Goal: Transaction & Acquisition: Purchase product/service

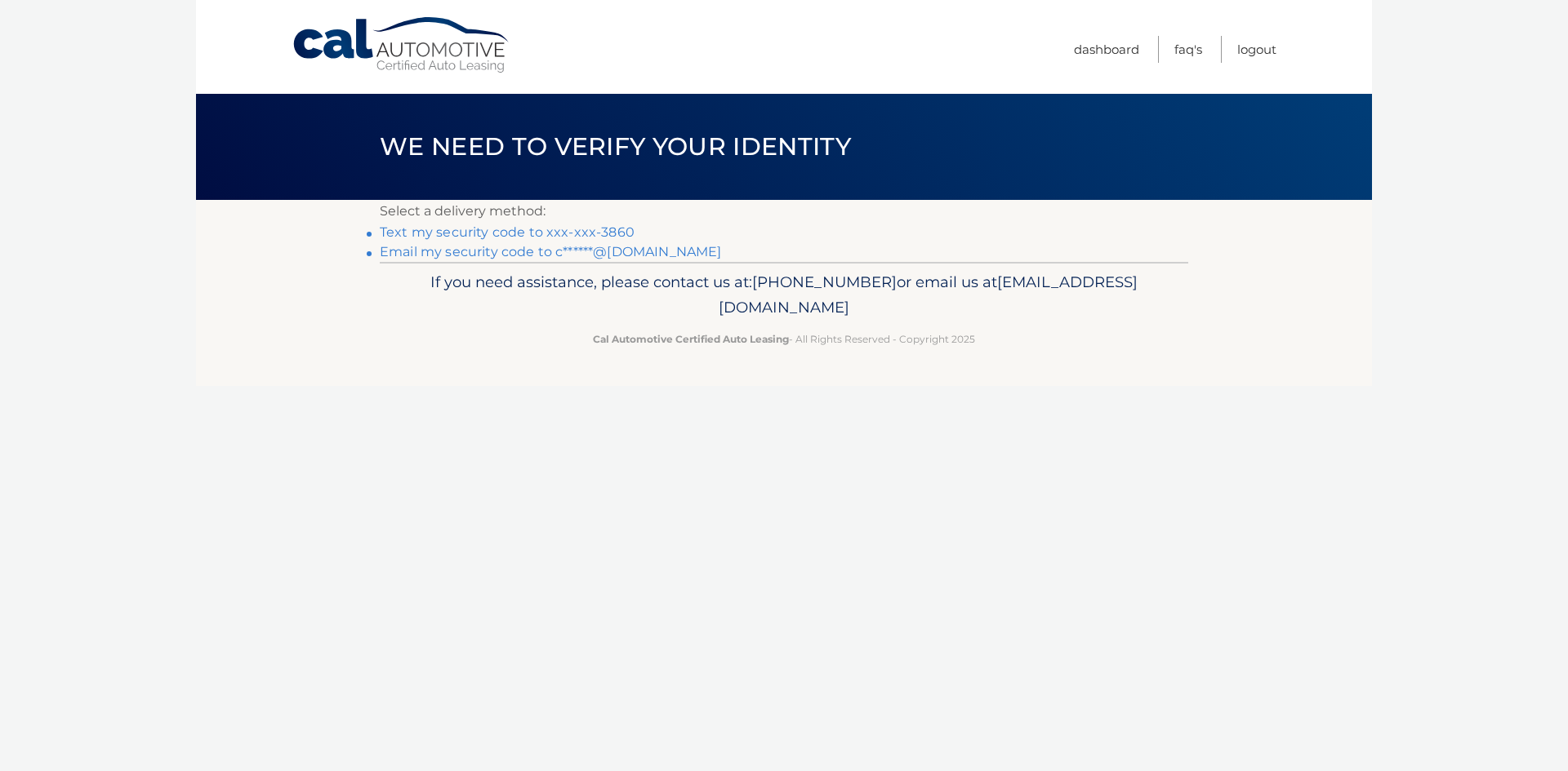
click at [439, 251] on link "Email my security code to c******@gmail.com" at bounding box center [551, 252] width 342 height 16
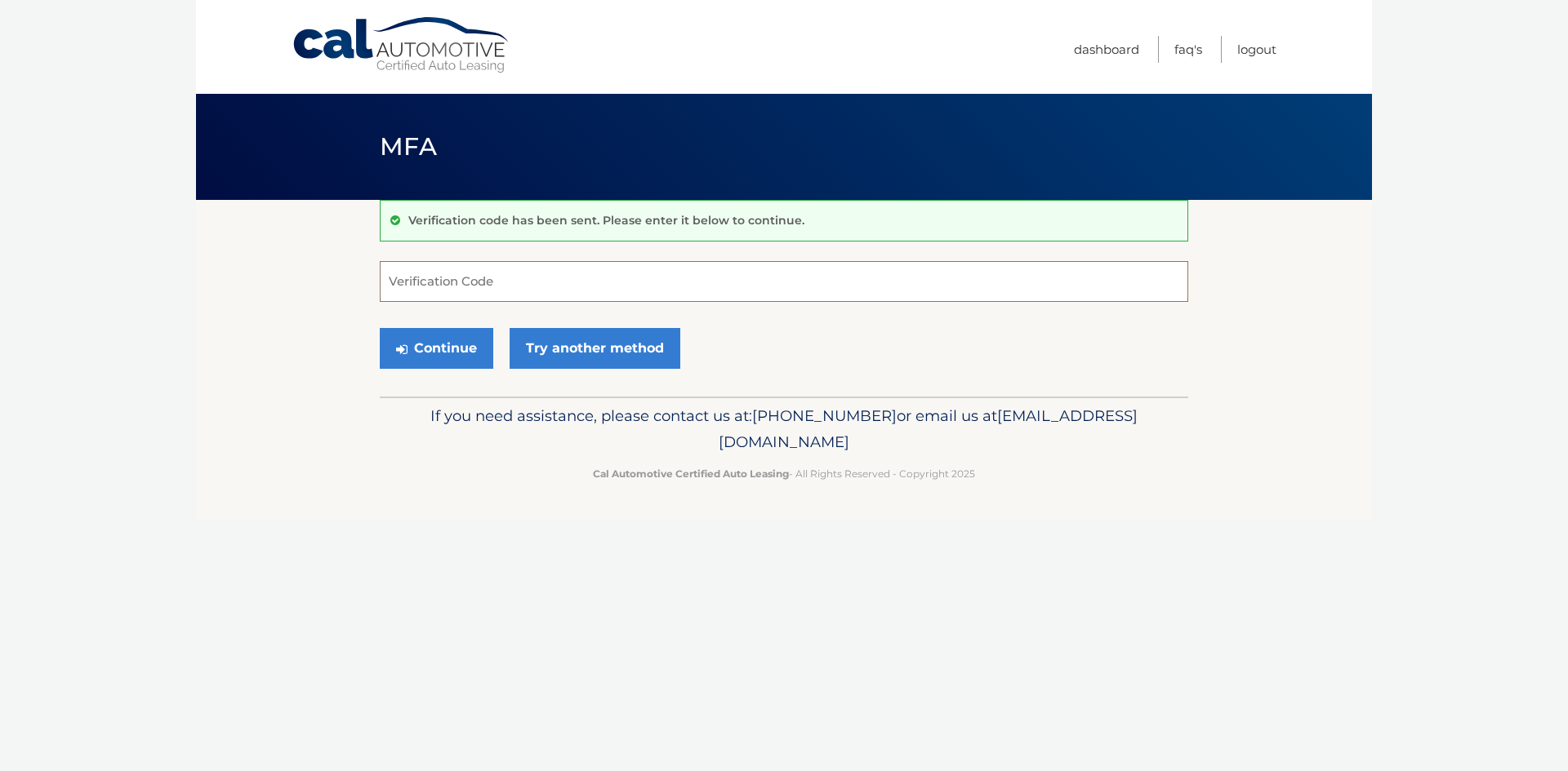
click at [565, 284] on input "Verification Code" at bounding box center [784, 281] width 808 height 41
type input "005897"
click at [476, 354] on button "Continue" at bounding box center [436, 348] width 114 height 41
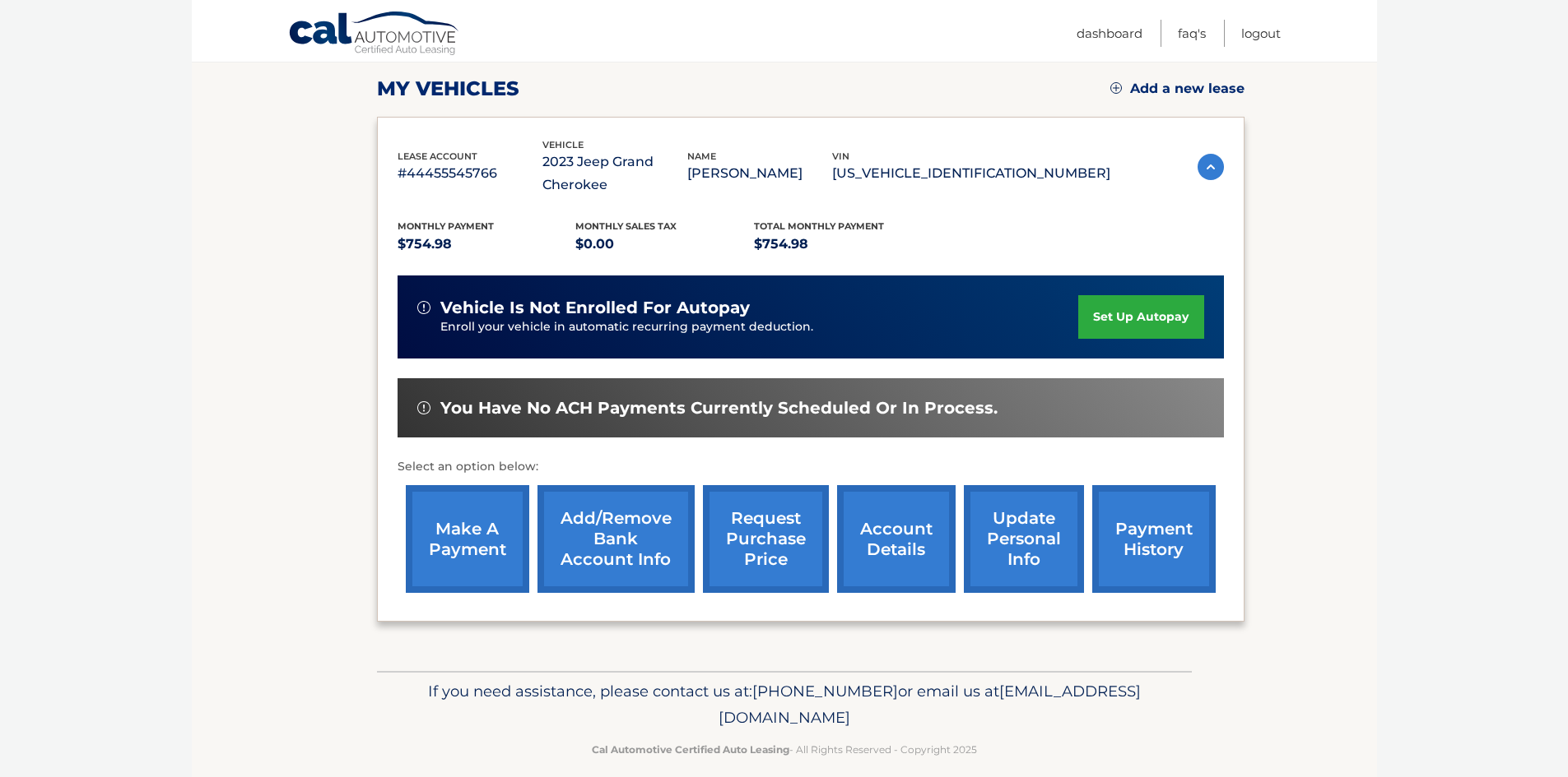
scroll to position [243, 0]
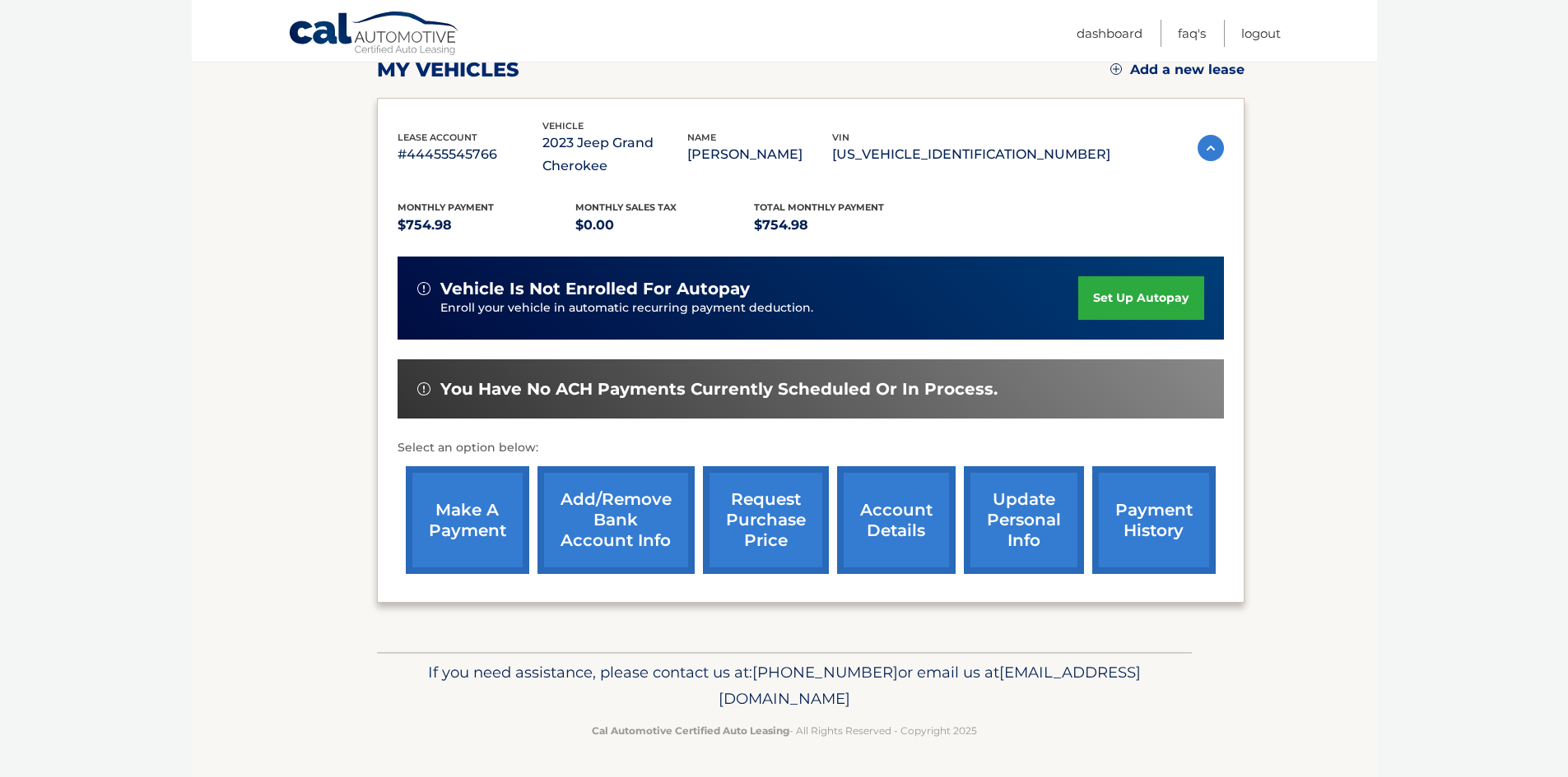
click at [928, 532] on link "account details" at bounding box center [896, 520] width 118 height 108
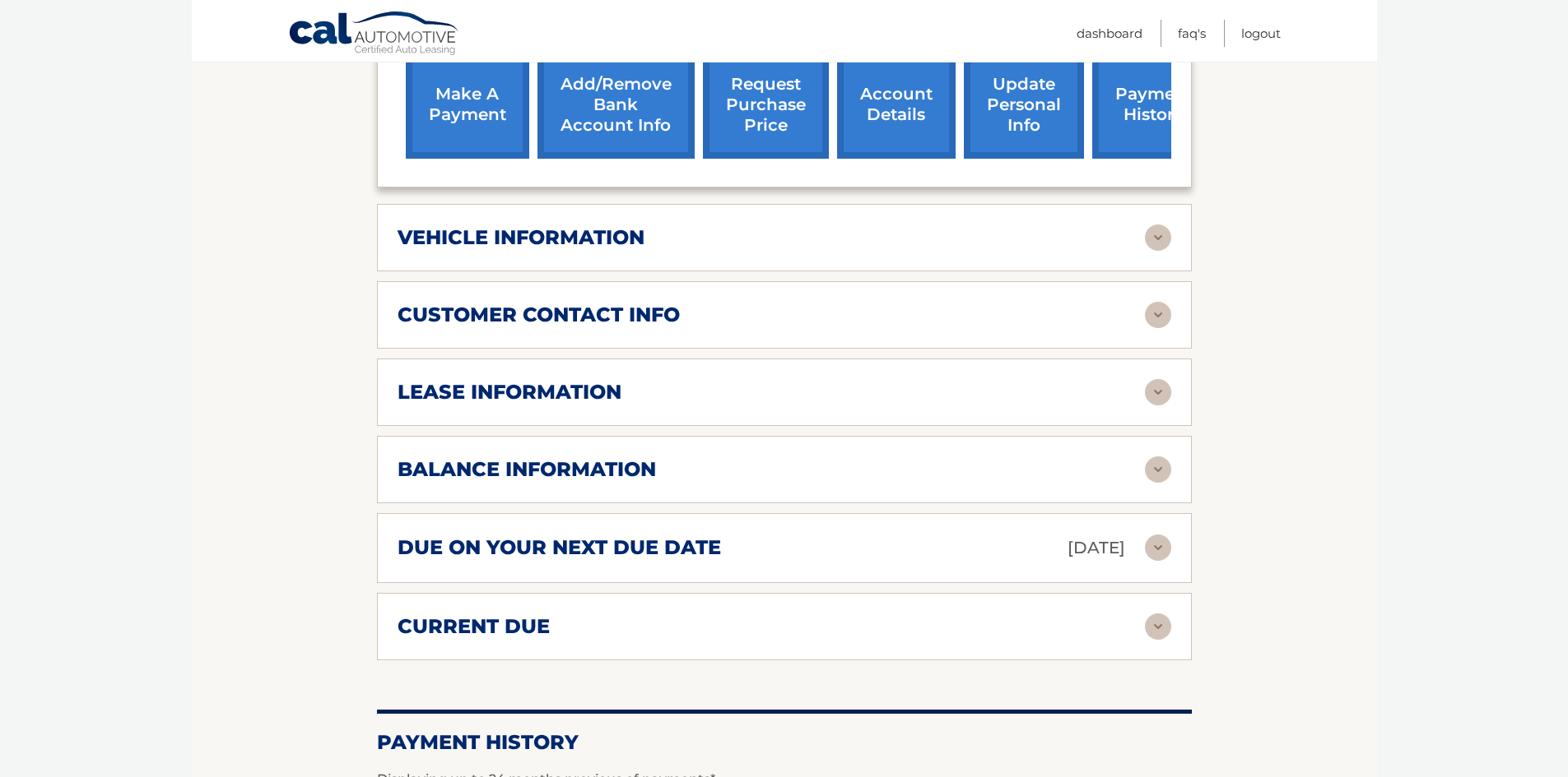
scroll to position [1041, 0]
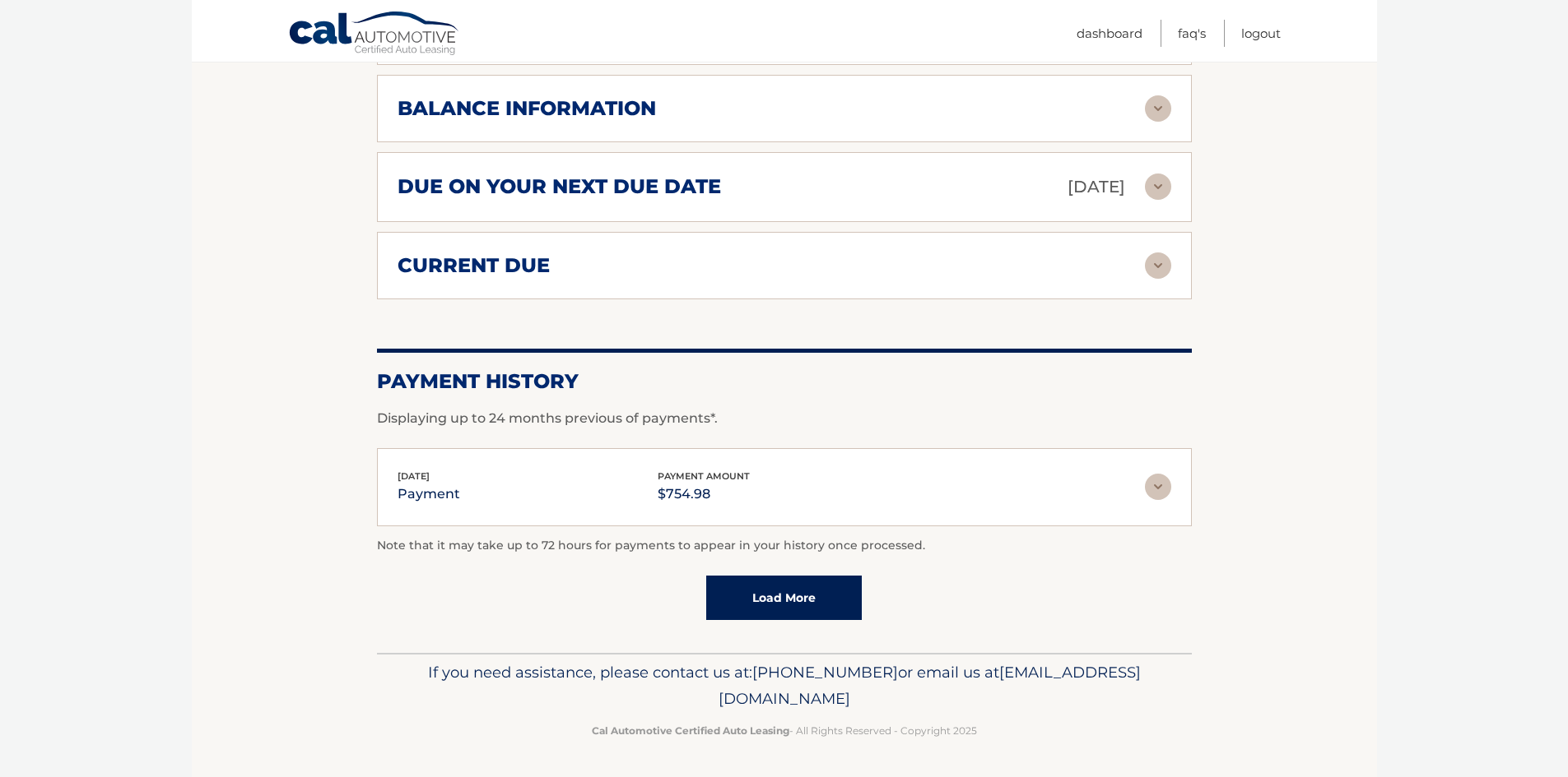
click at [800, 591] on link "Load More" at bounding box center [784, 598] width 156 height 44
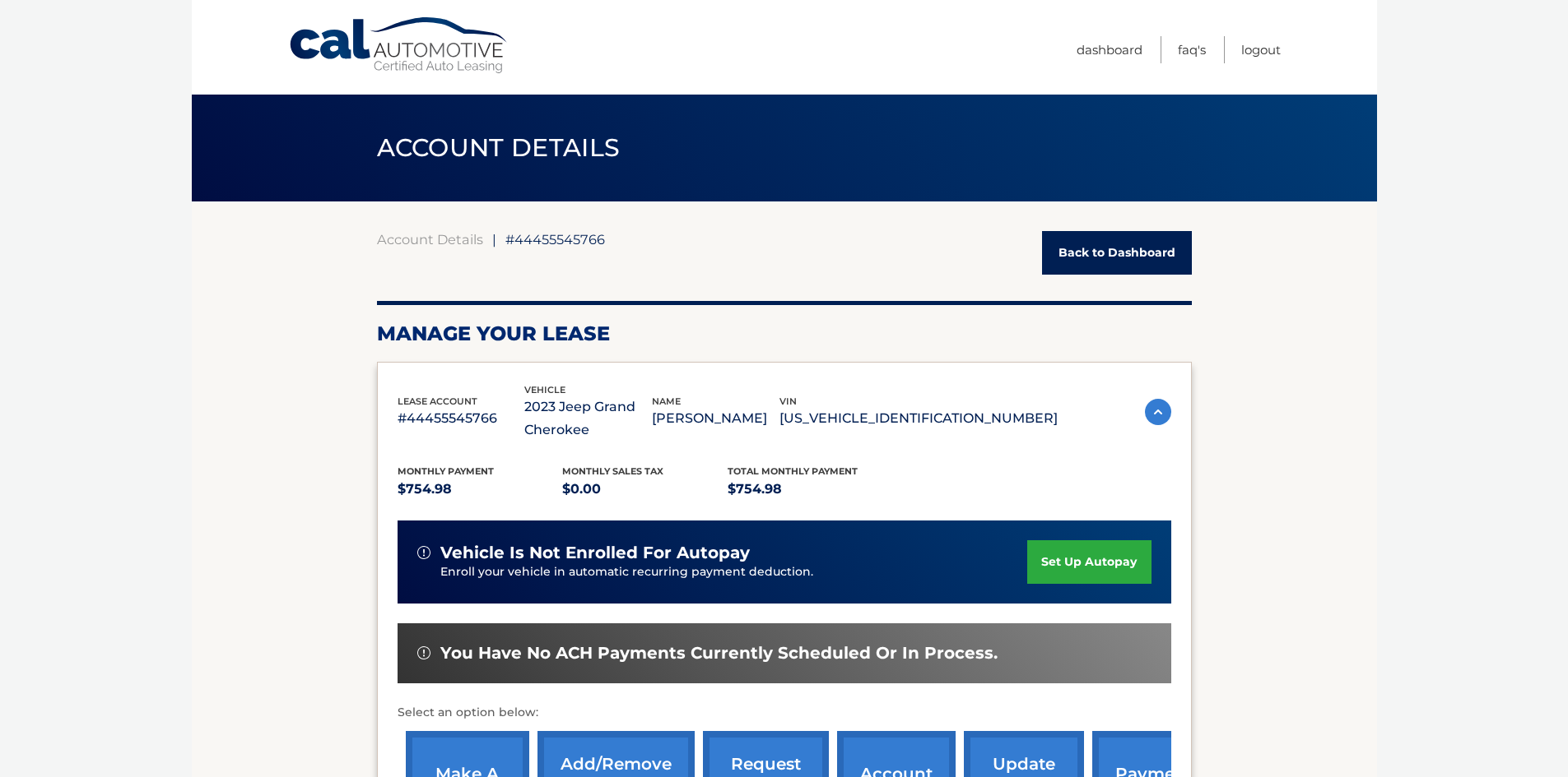
scroll to position [680, 0]
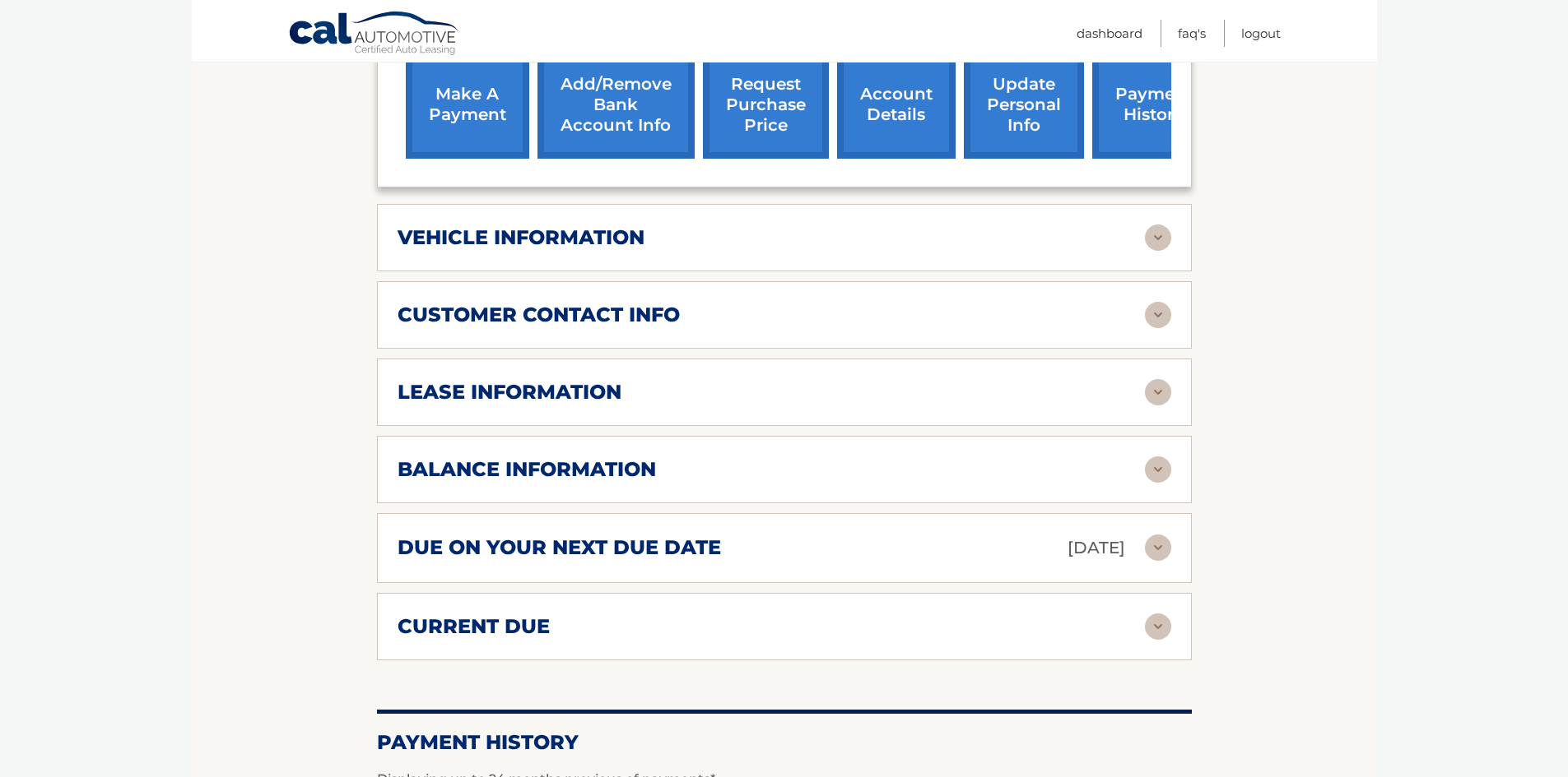
click at [1146, 105] on link "payment history" at bounding box center [1154, 104] width 124 height 108
click at [788, 413] on div "lease information Contract Start Date Mar 07, 2023 Term 39 Maturity Date Jun 07…" at bounding box center [784, 392] width 815 height 68
click at [806, 401] on div "lease information" at bounding box center [771, 393] width 747 height 25
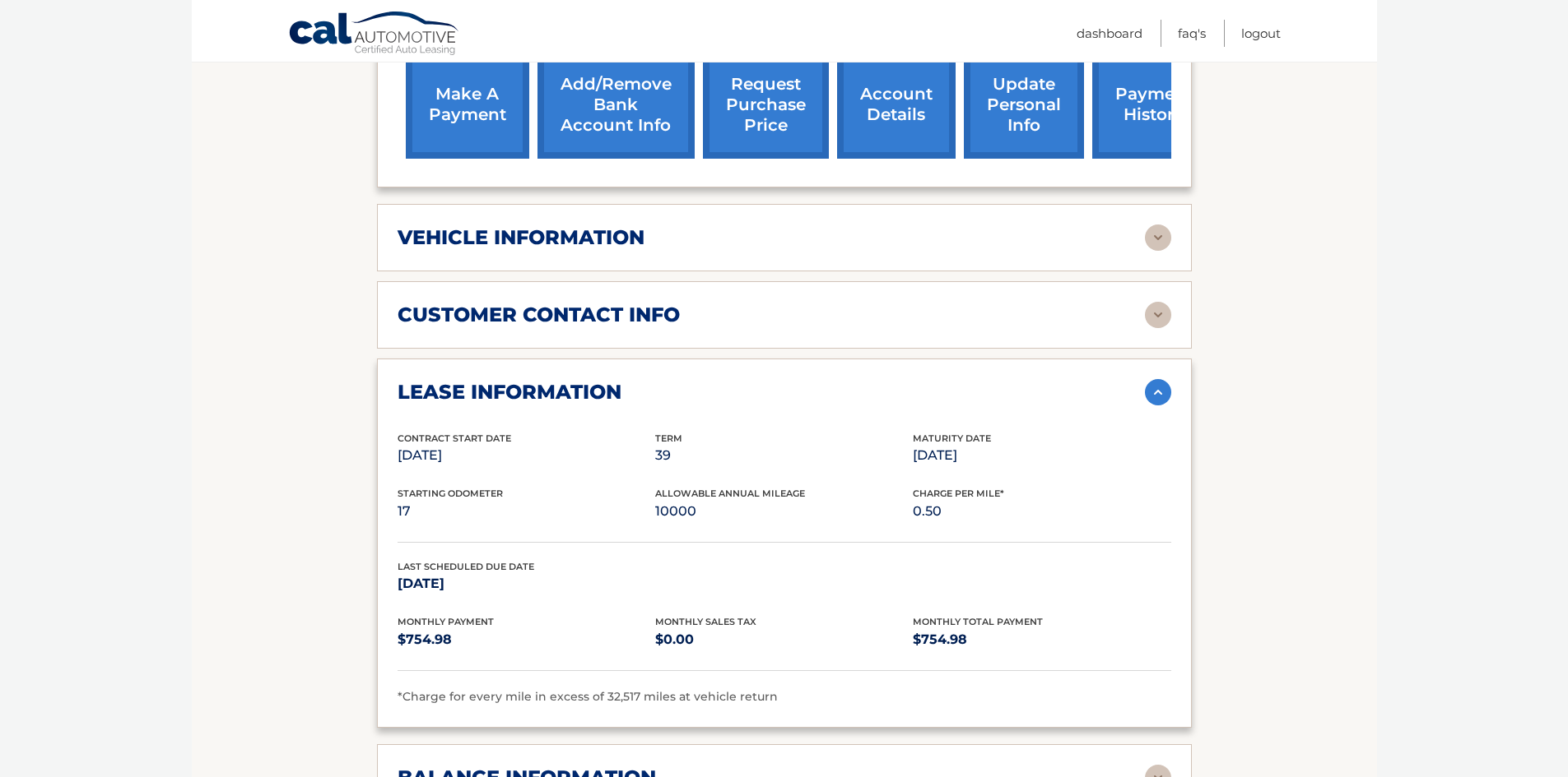
scroll to position [1361, 0]
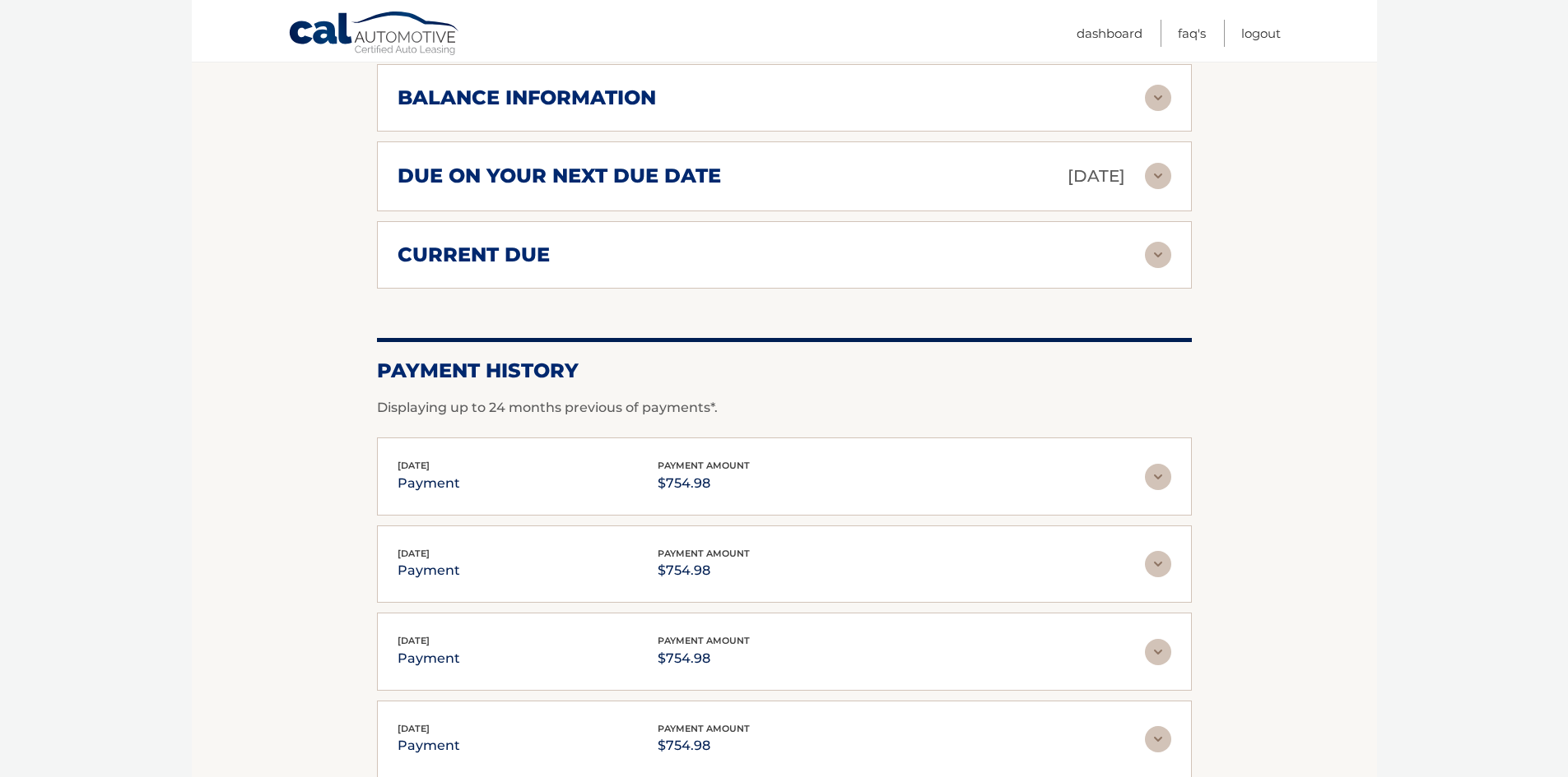
click at [1163, 182] on img at bounding box center [1158, 176] width 27 height 27
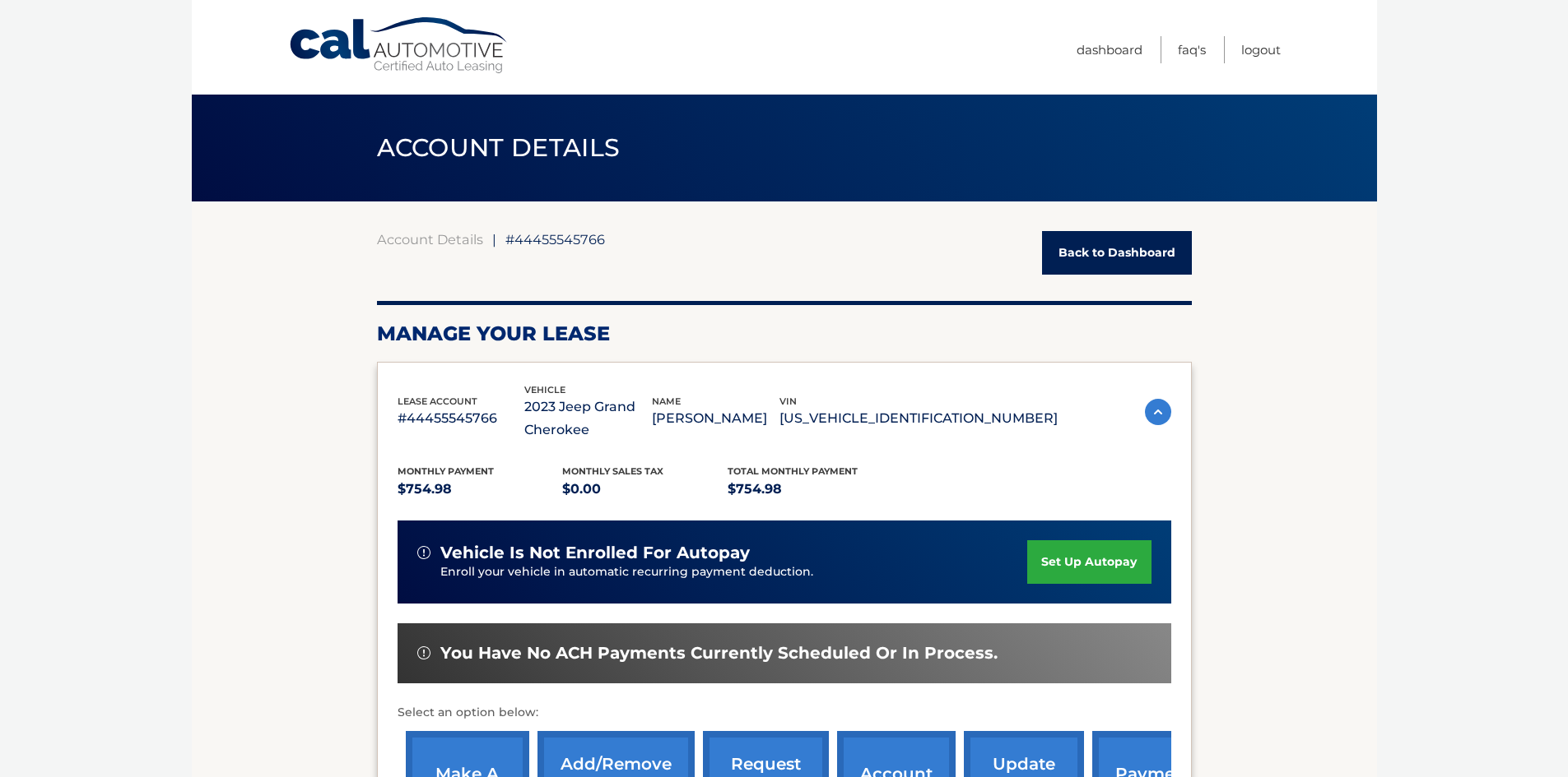
scroll to position [680, 0]
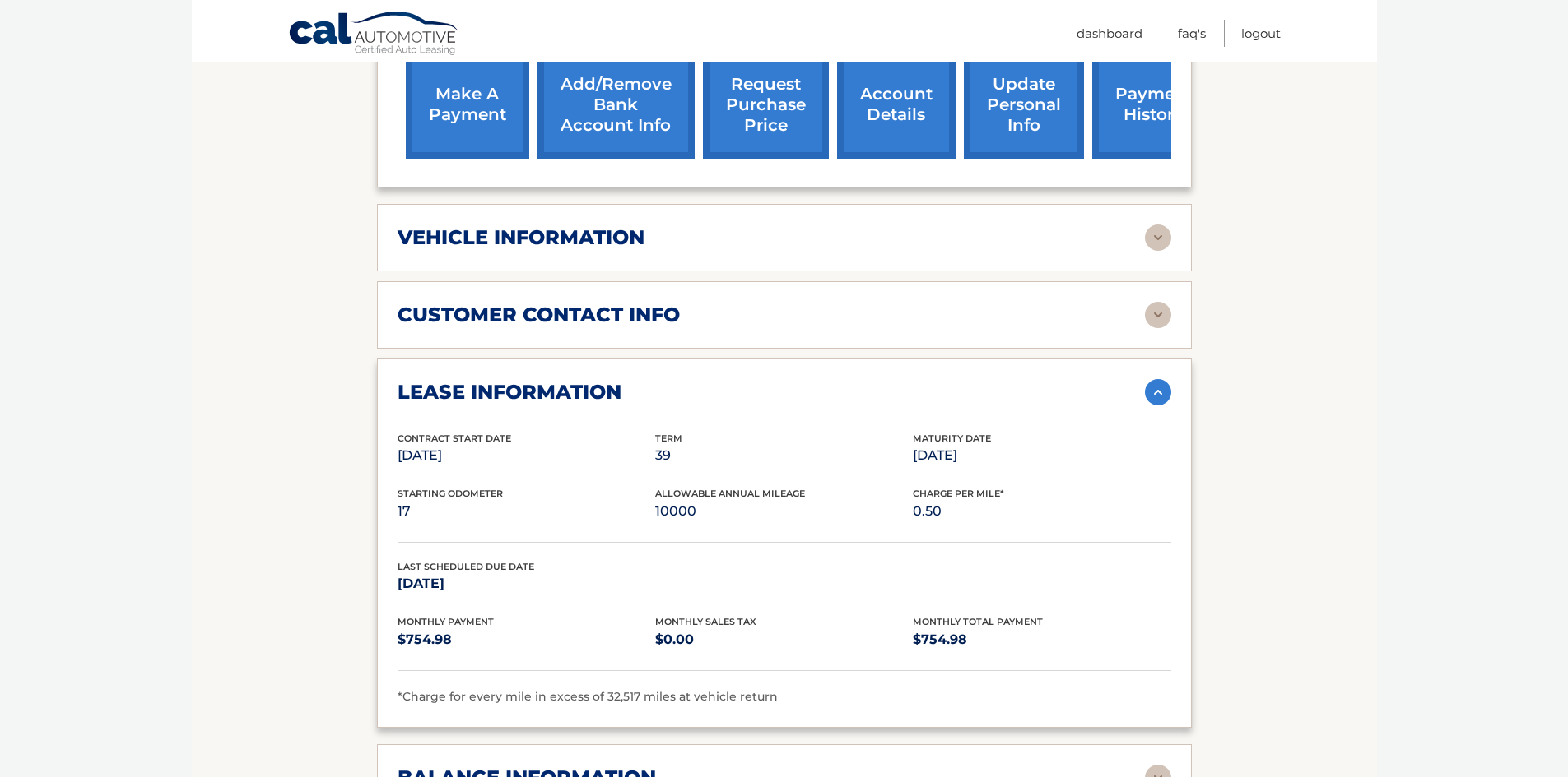
click at [495, 84] on link "make a payment" at bounding box center [467, 104] width 124 height 108
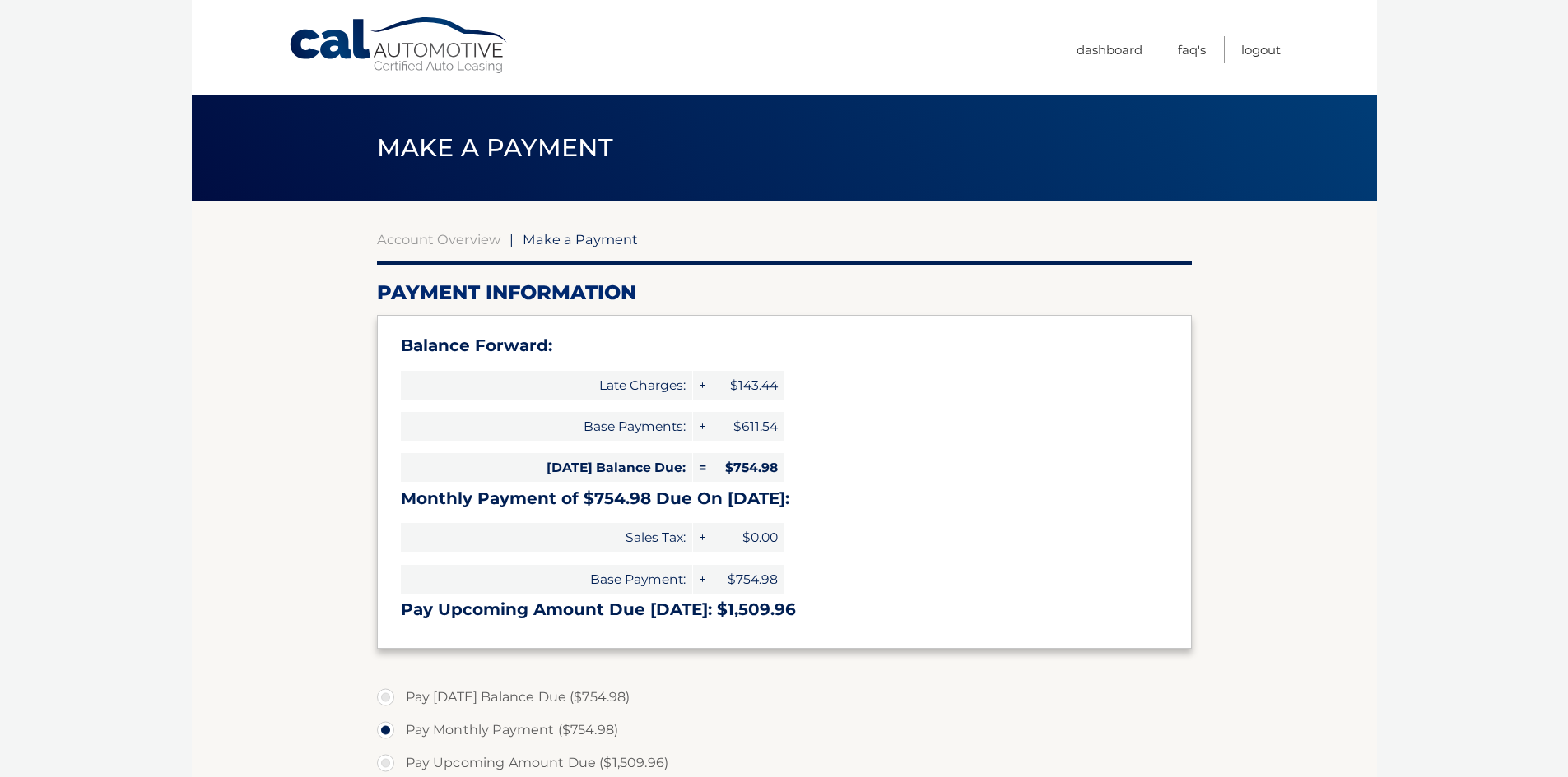
select select "ZmJhYzk0ZGUtYTg3NS00YjNjLWFlM2YtM2UyYzMxNTA3MzQy"
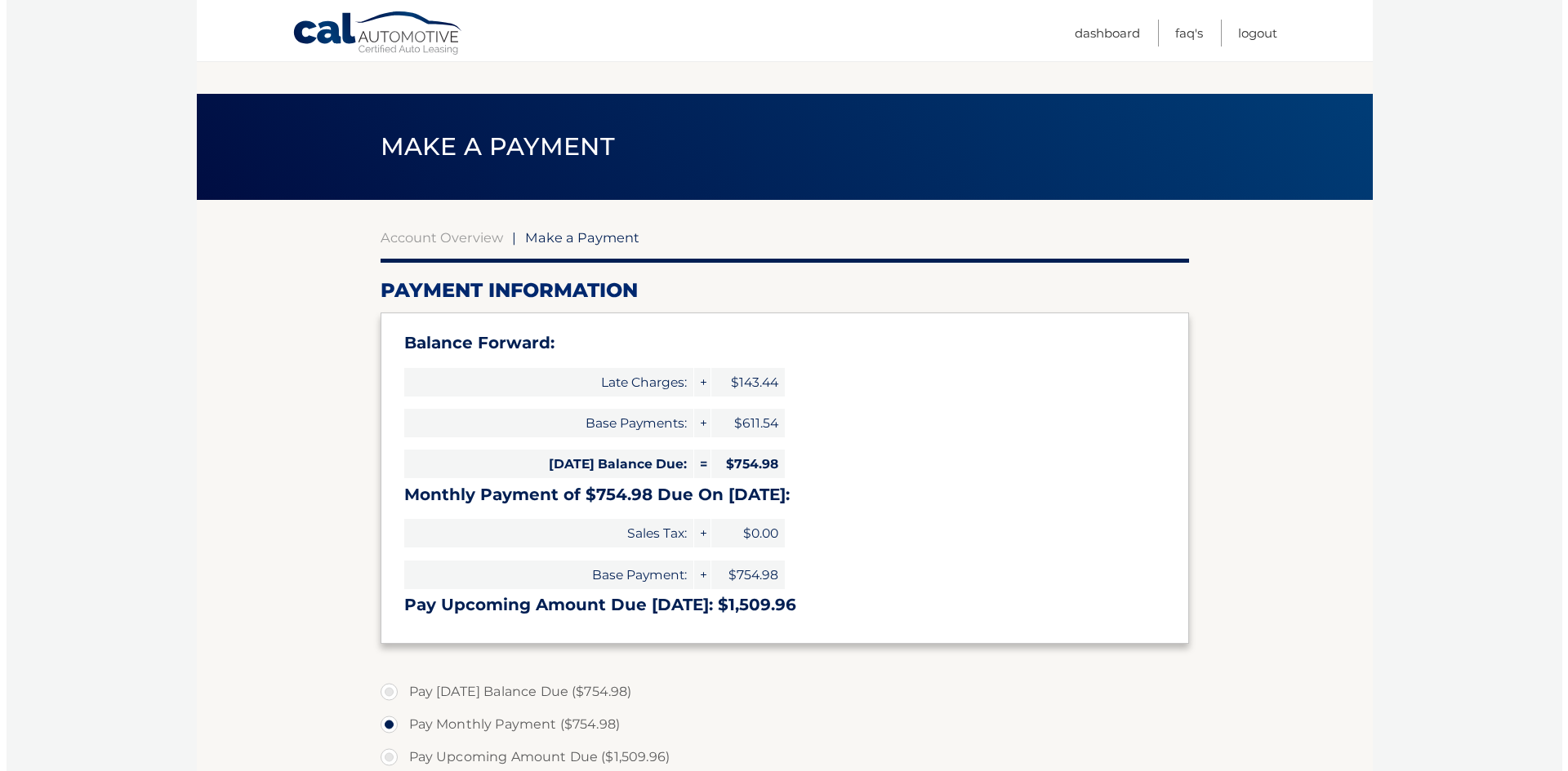
scroll to position [505, 0]
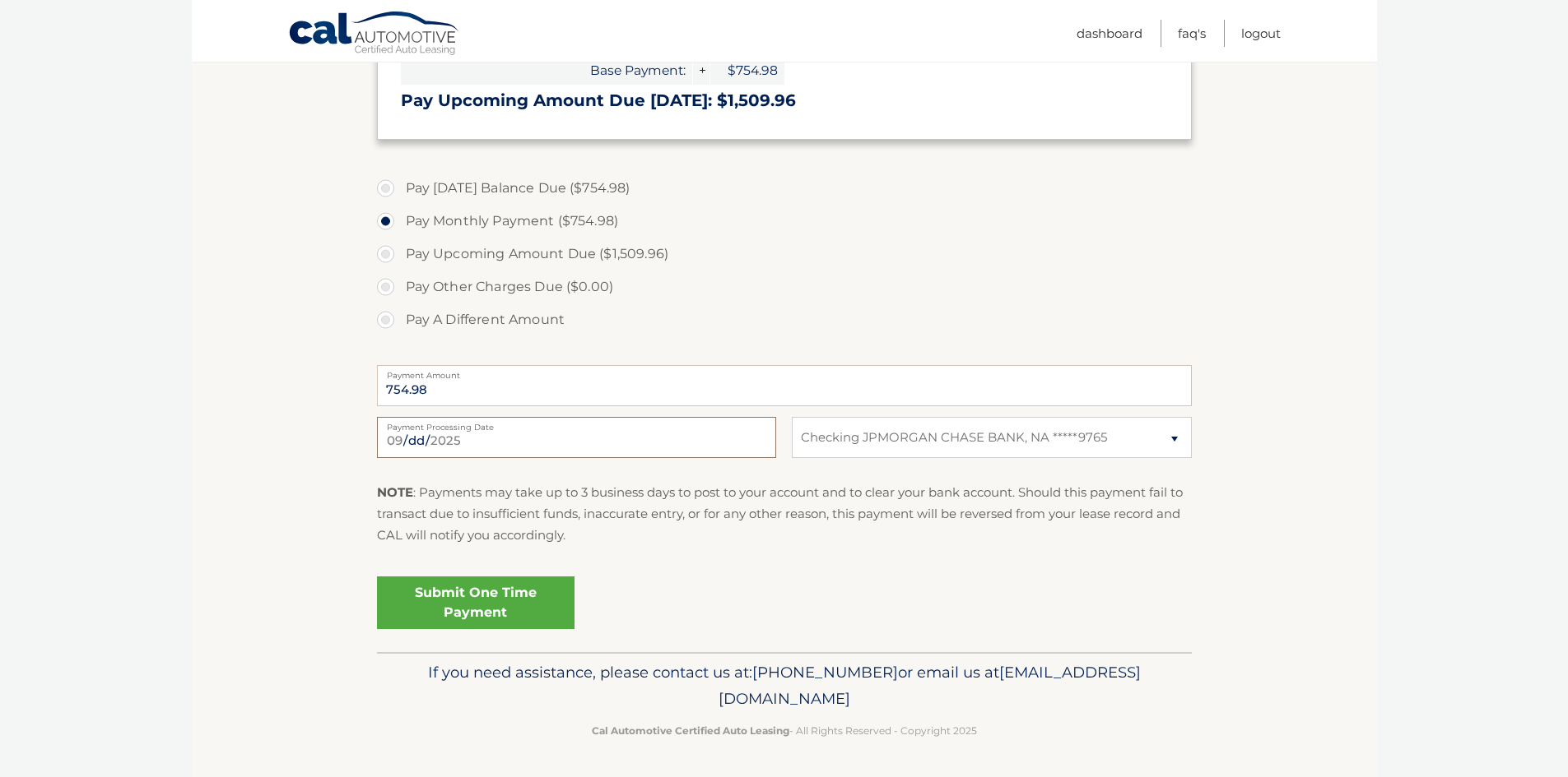
click at [627, 452] on input "[DATE]" at bounding box center [576, 437] width 399 height 41
click at [447, 430] on label "Payment Processing Date" at bounding box center [576, 423] width 399 height 13
click at [447, 431] on input "2025-09-18" at bounding box center [576, 437] width 399 height 41
click at [392, 437] on input "2025-09-18" at bounding box center [576, 437] width 399 height 41
type input "2025-09-16"
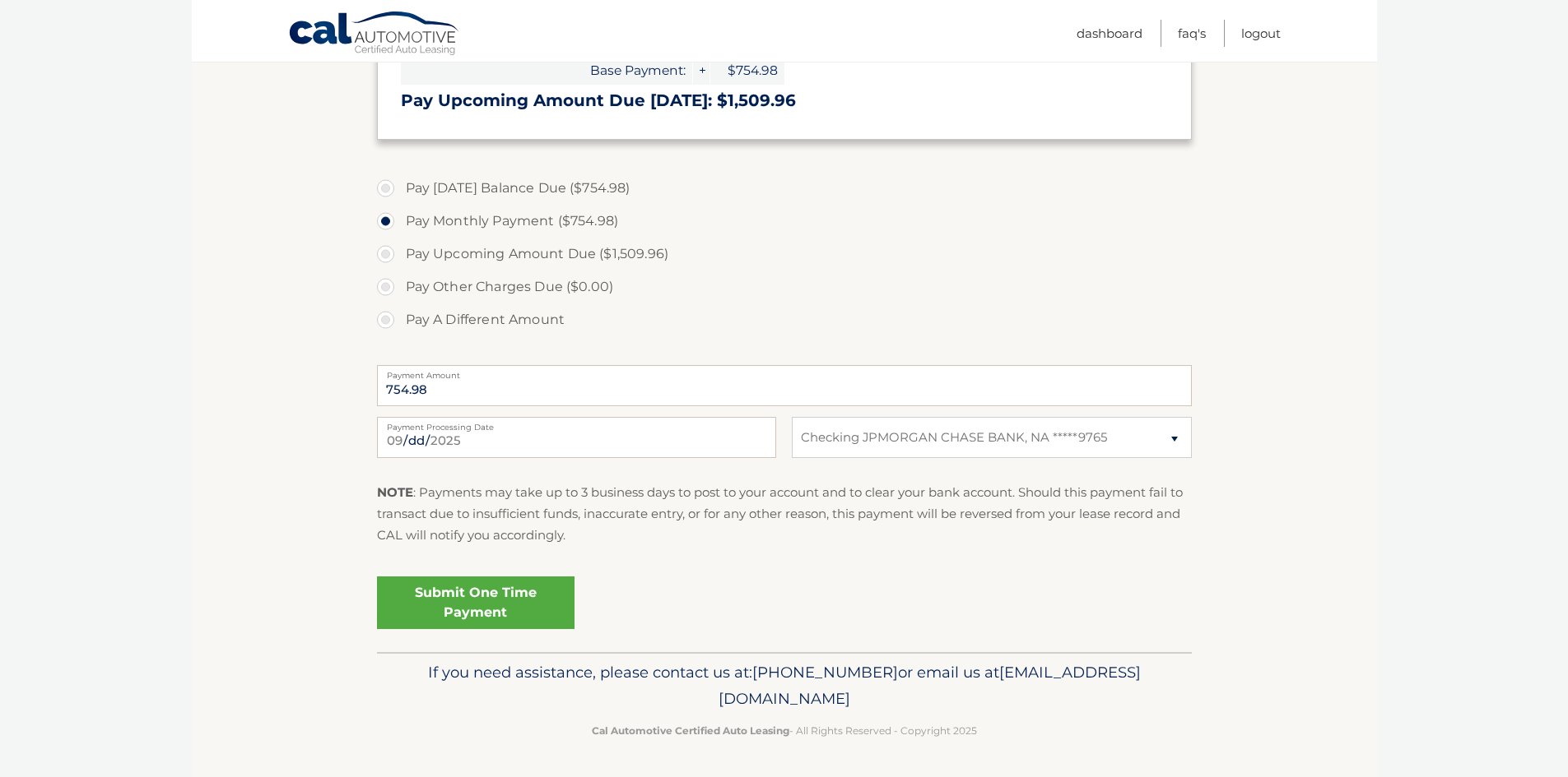
click at [771, 326] on label "Pay A Different Amount" at bounding box center [784, 319] width 815 height 33
click at [400, 326] on input "Pay A Different Amount" at bounding box center [391, 316] width 17 height 27
radio input "true"
click at [390, 193] on label "Pay Today's Balance Due ($754.98)" at bounding box center [784, 188] width 815 height 33
click at [390, 193] on input "Pay [DATE] Balance Due ($754.98)" at bounding box center [391, 185] width 17 height 27
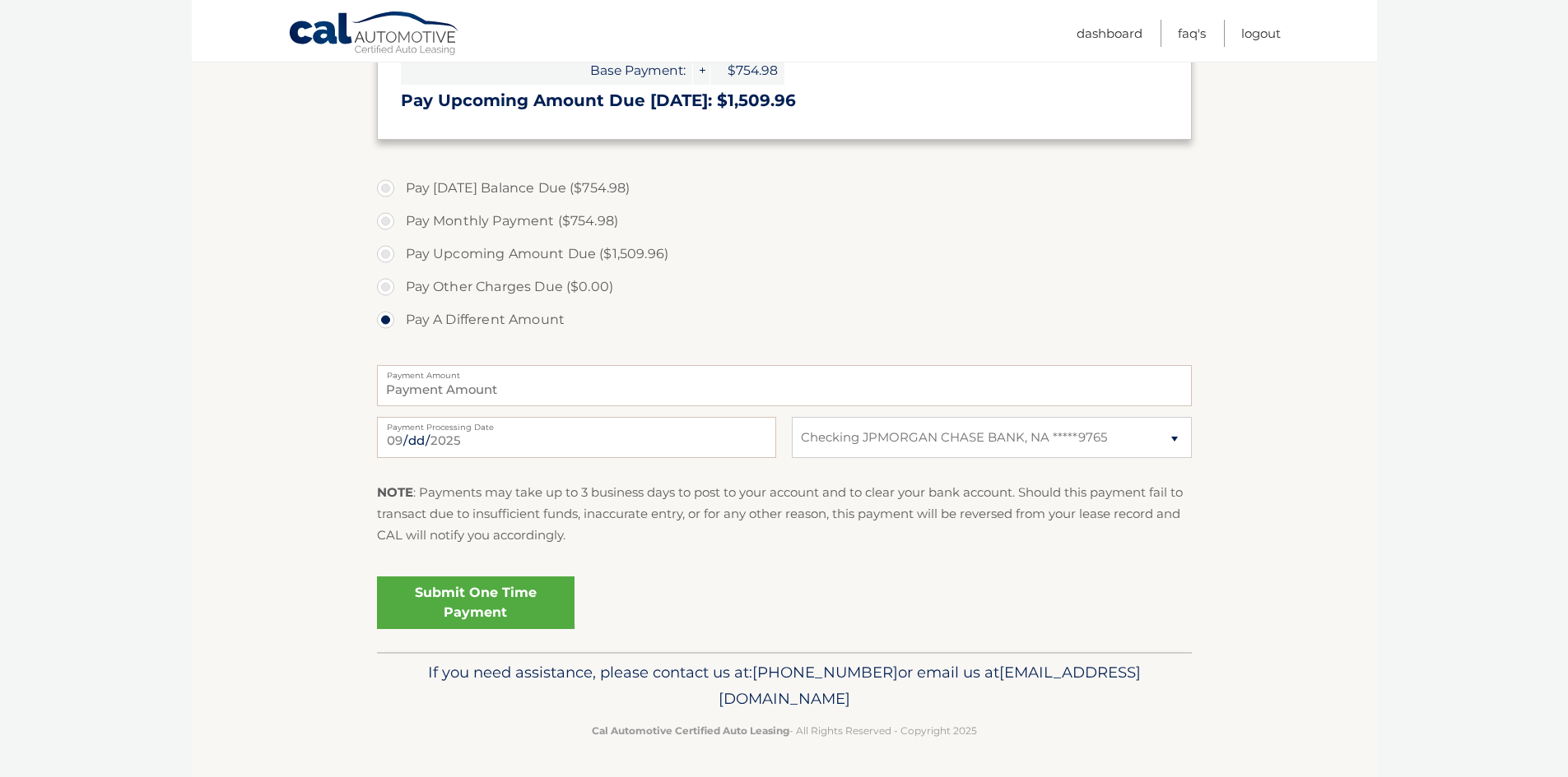
radio input "true"
type input "754.98"
click at [472, 605] on link "Submit One Time Payment" at bounding box center [476, 603] width 197 height 52
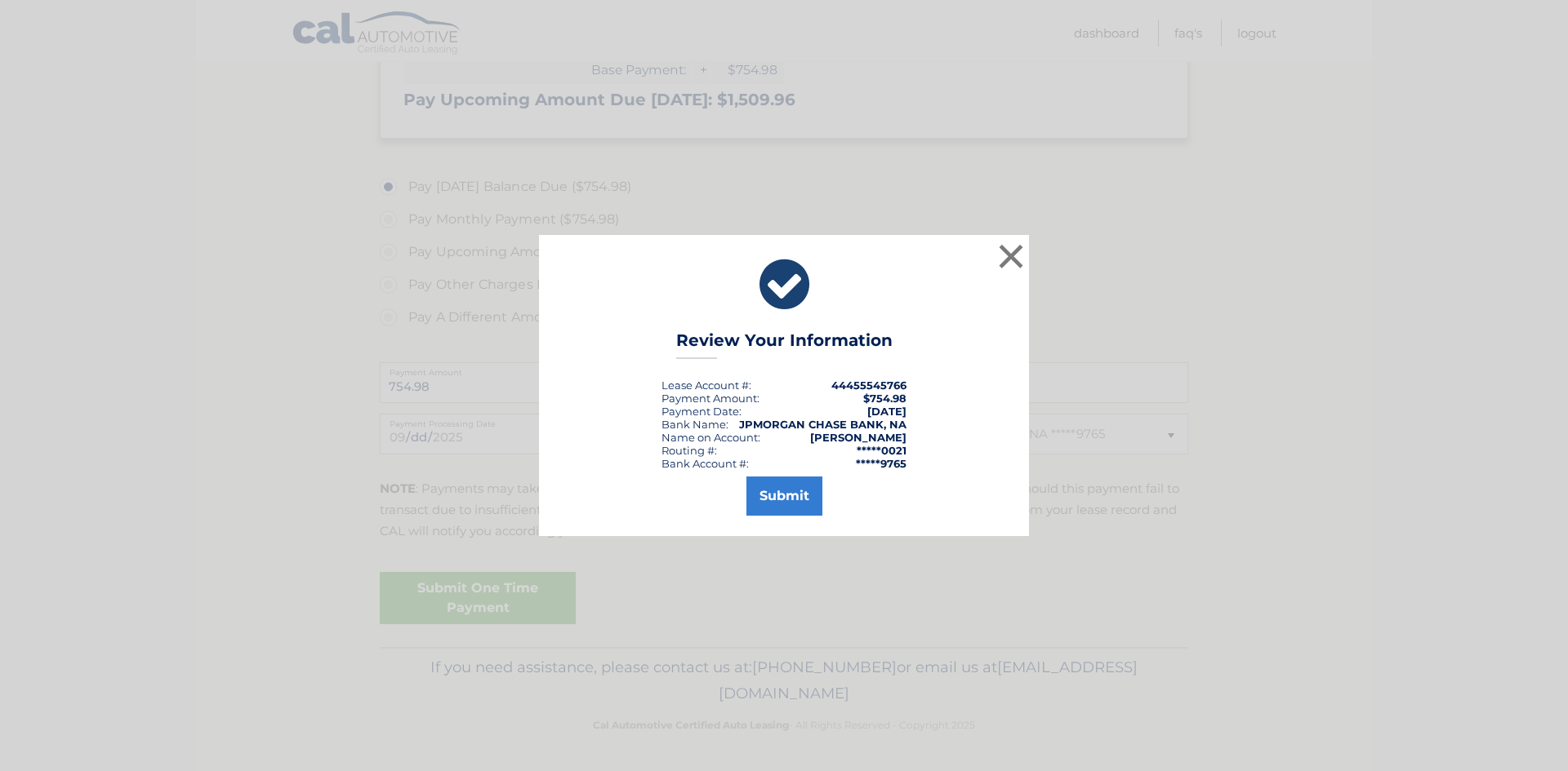
click at [834, 498] on div "Submit" at bounding box center [784, 493] width 449 height 46
click at [822, 498] on div "Submit" at bounding box center [784, 493] width 449 height 46
click at [810, 498] on button "Submit" at bounding box center [784, 496] width 76 height 39
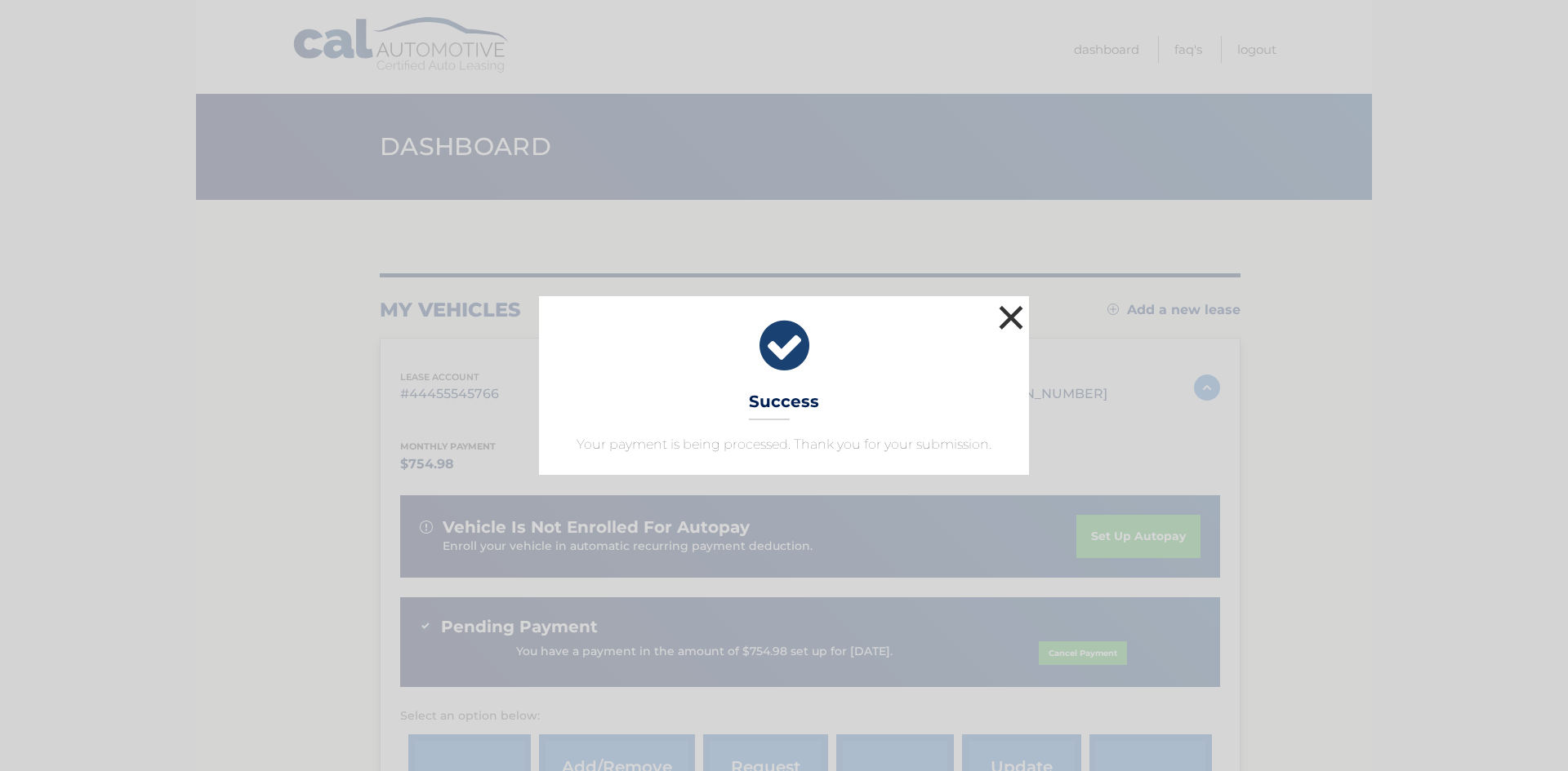
click at [1004, 325] on button "×" at bounding box center [1010, 317] width 33 height 33
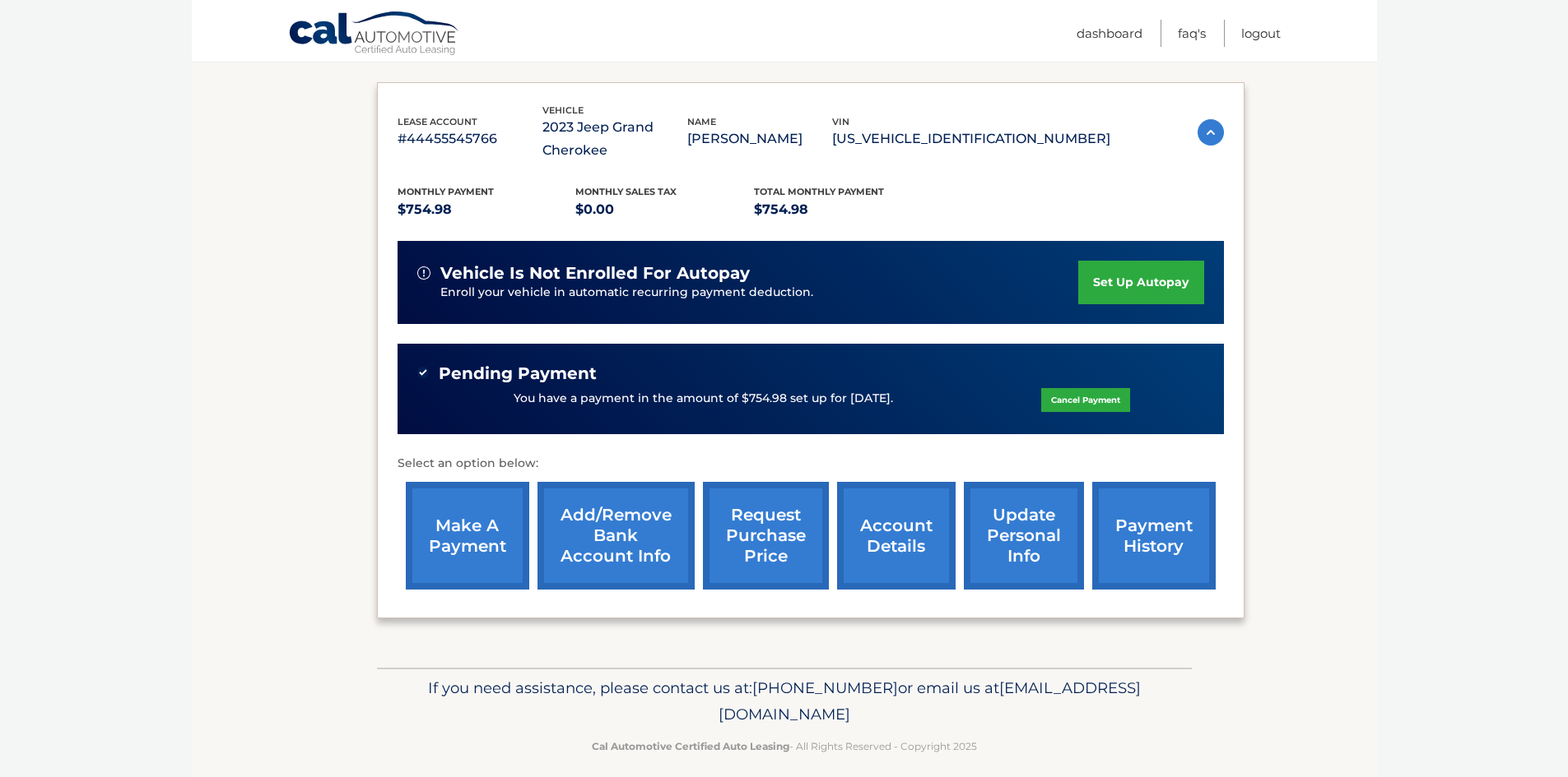
scroll to position [274, 0]
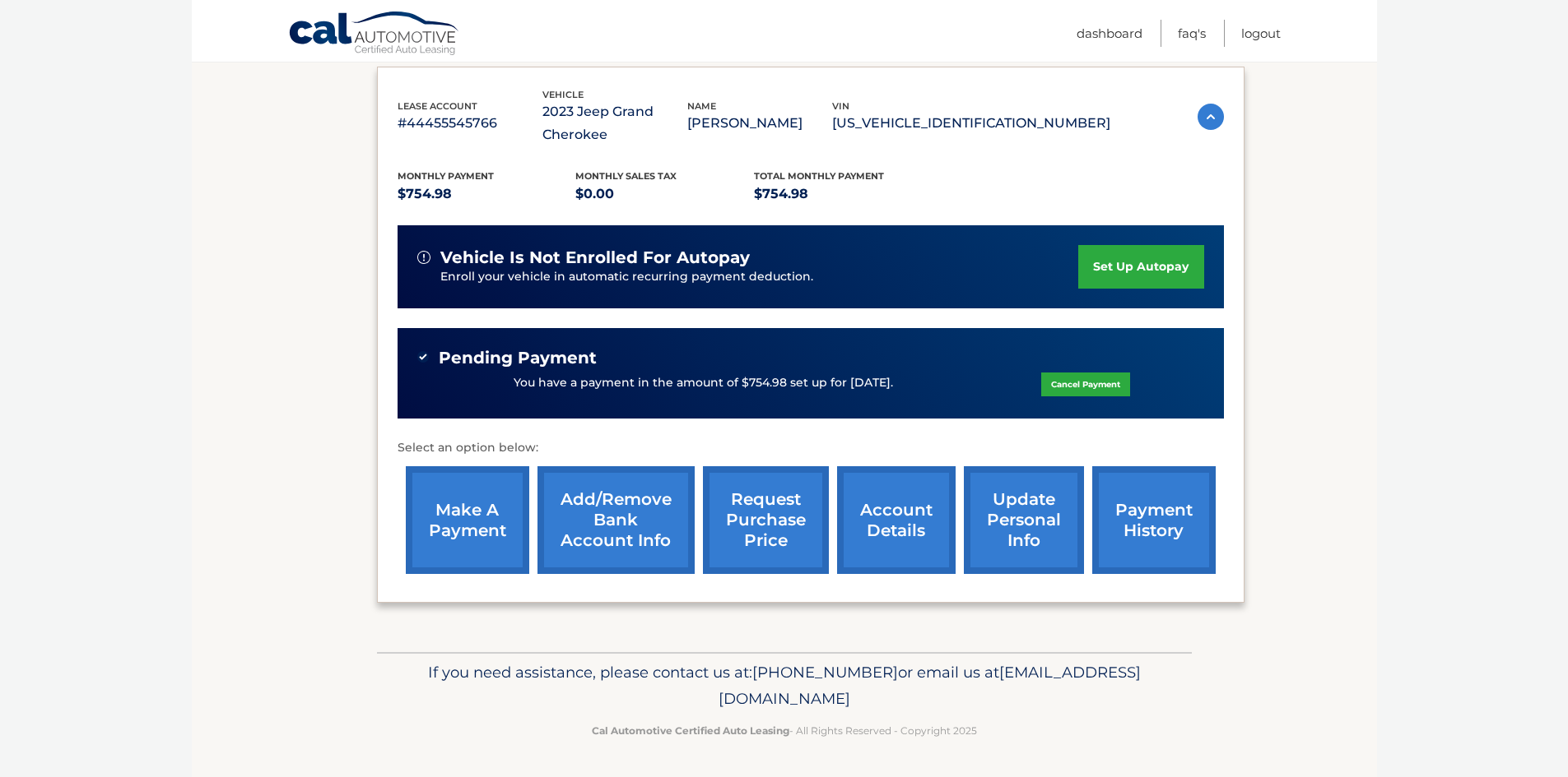
click at [470, 541] on link "make a payment" at bounding box center [467, 520] width 124 height 108
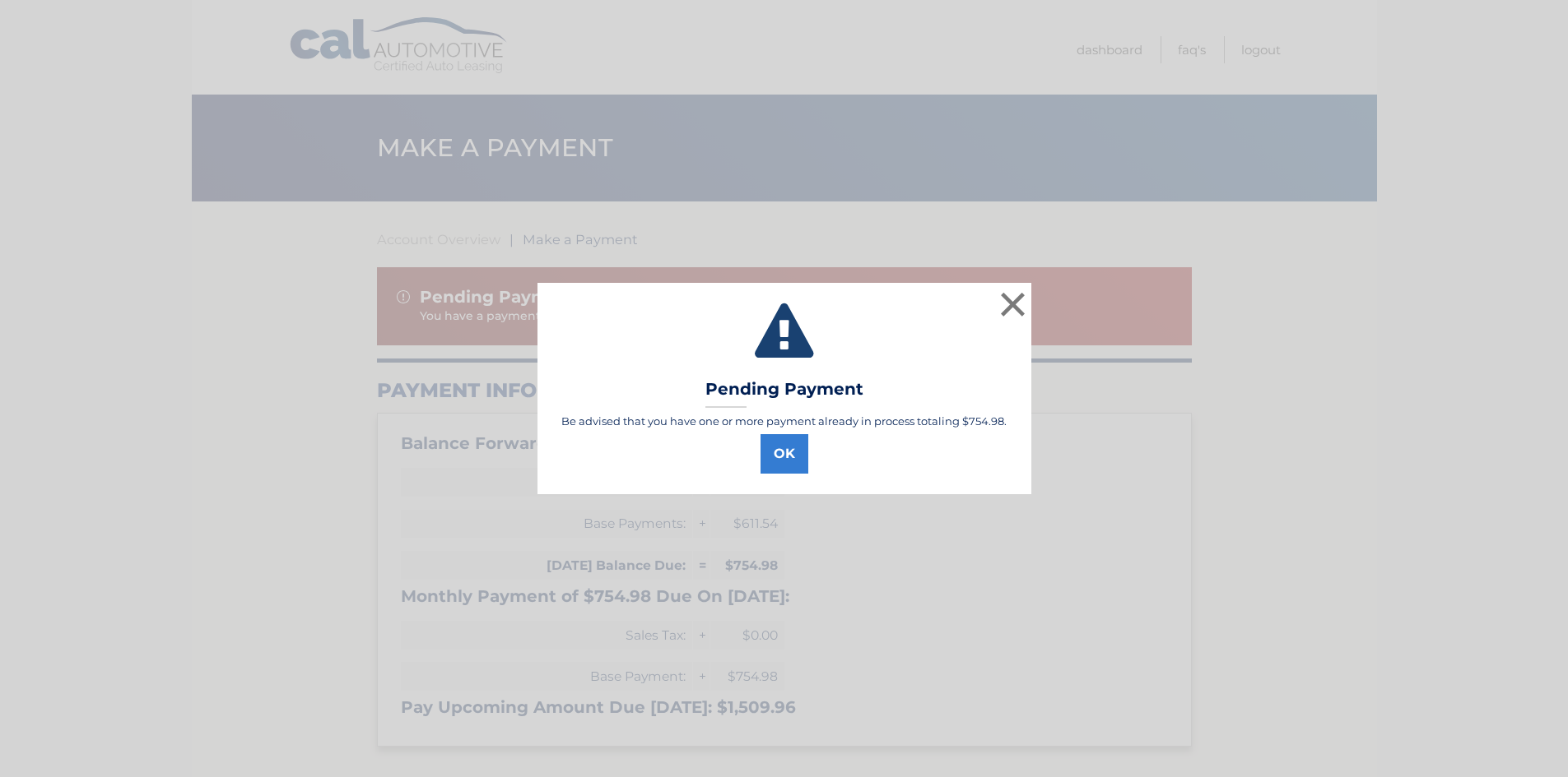
select select "ZmJhYzk0ZGUtYTg3NS00YjNjLWFlM2YtM2UyYzMxNTA3MzQy"
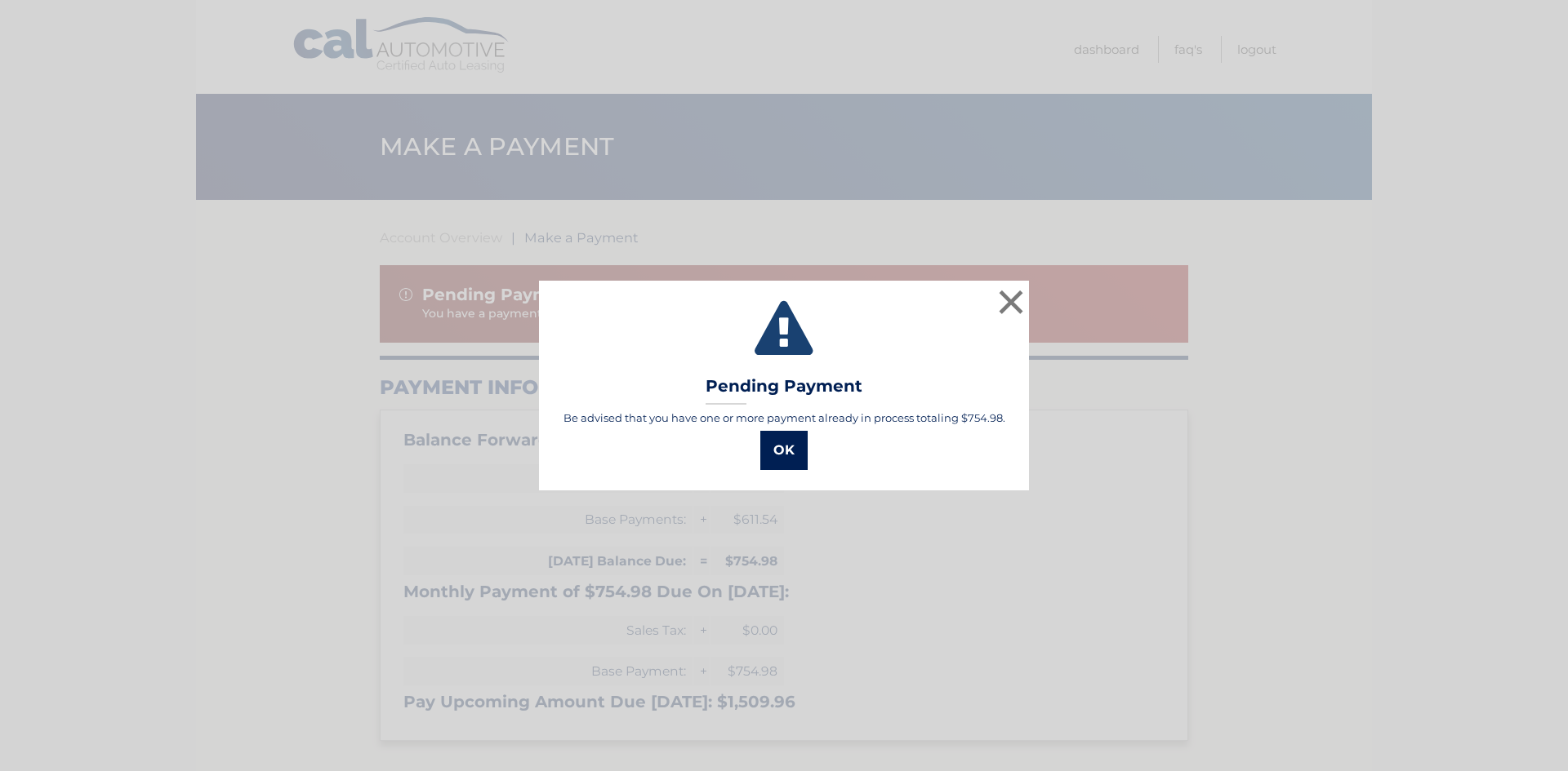
click at [803, 450] on button "OK" at bounding box center [784, 451] width 48 height 39
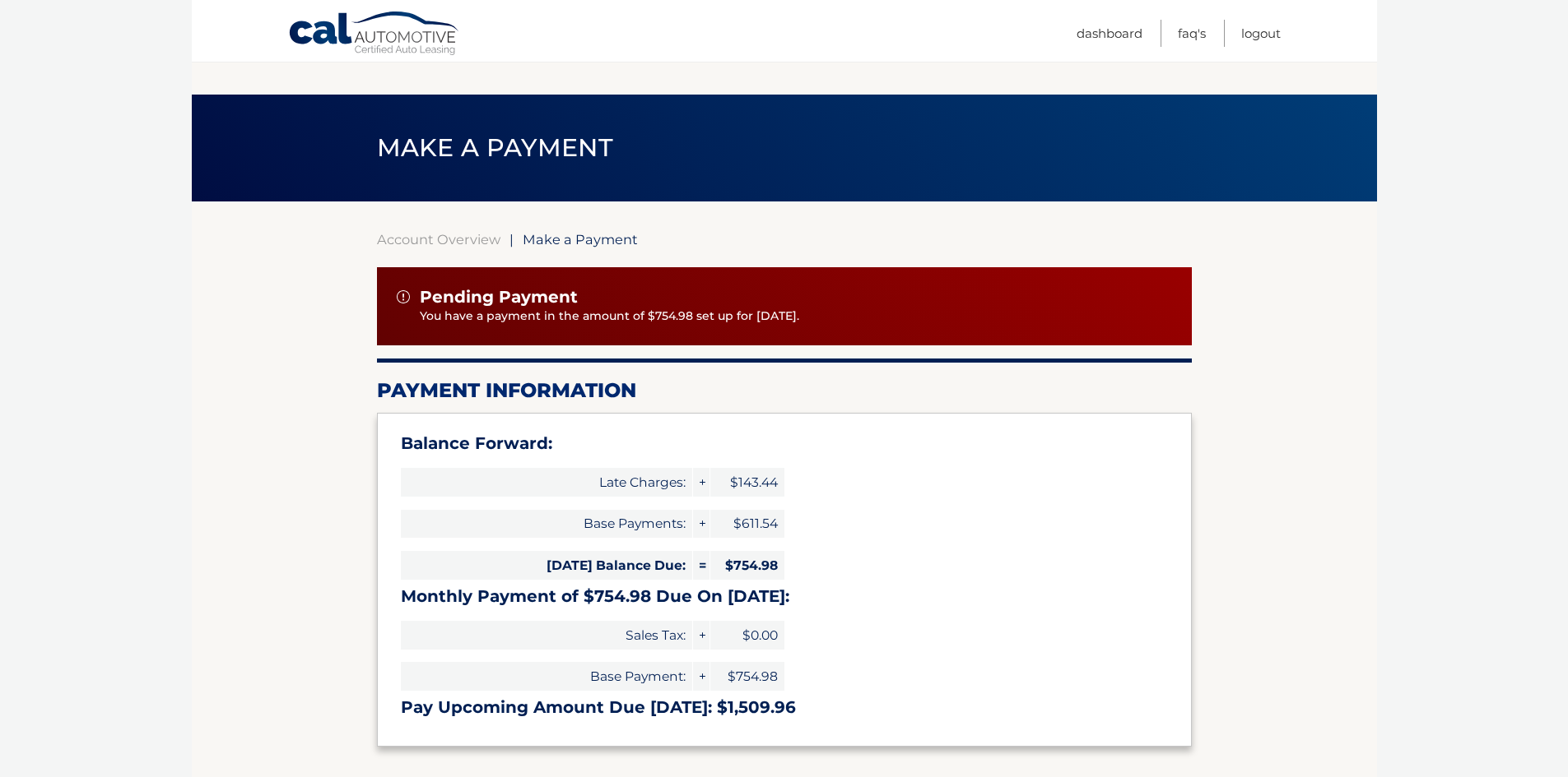
scroll to position [607, 0]
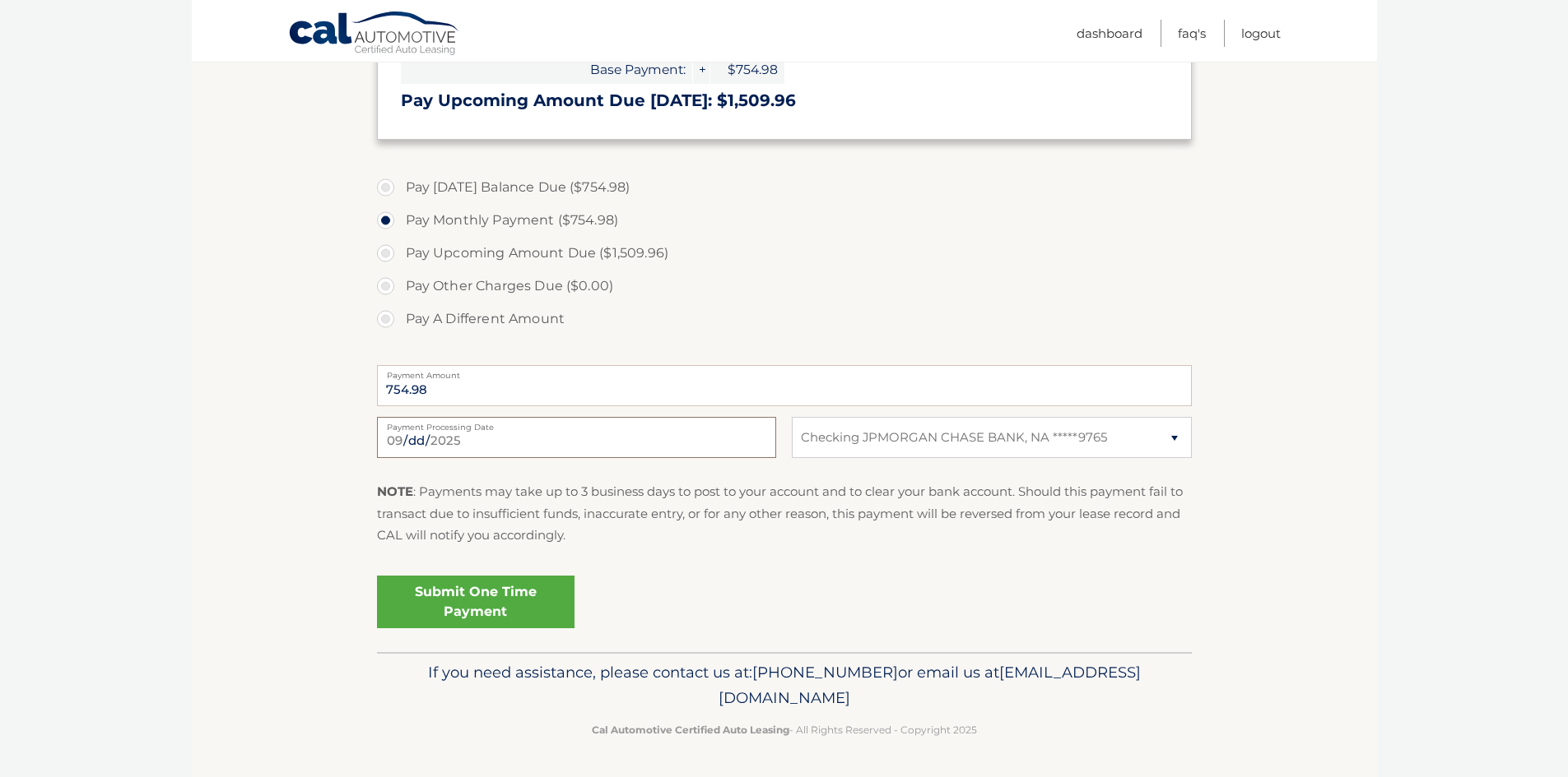
click at [608, 436] on input "[DATE]" at bounding box center [576, 437] width 399 height 41
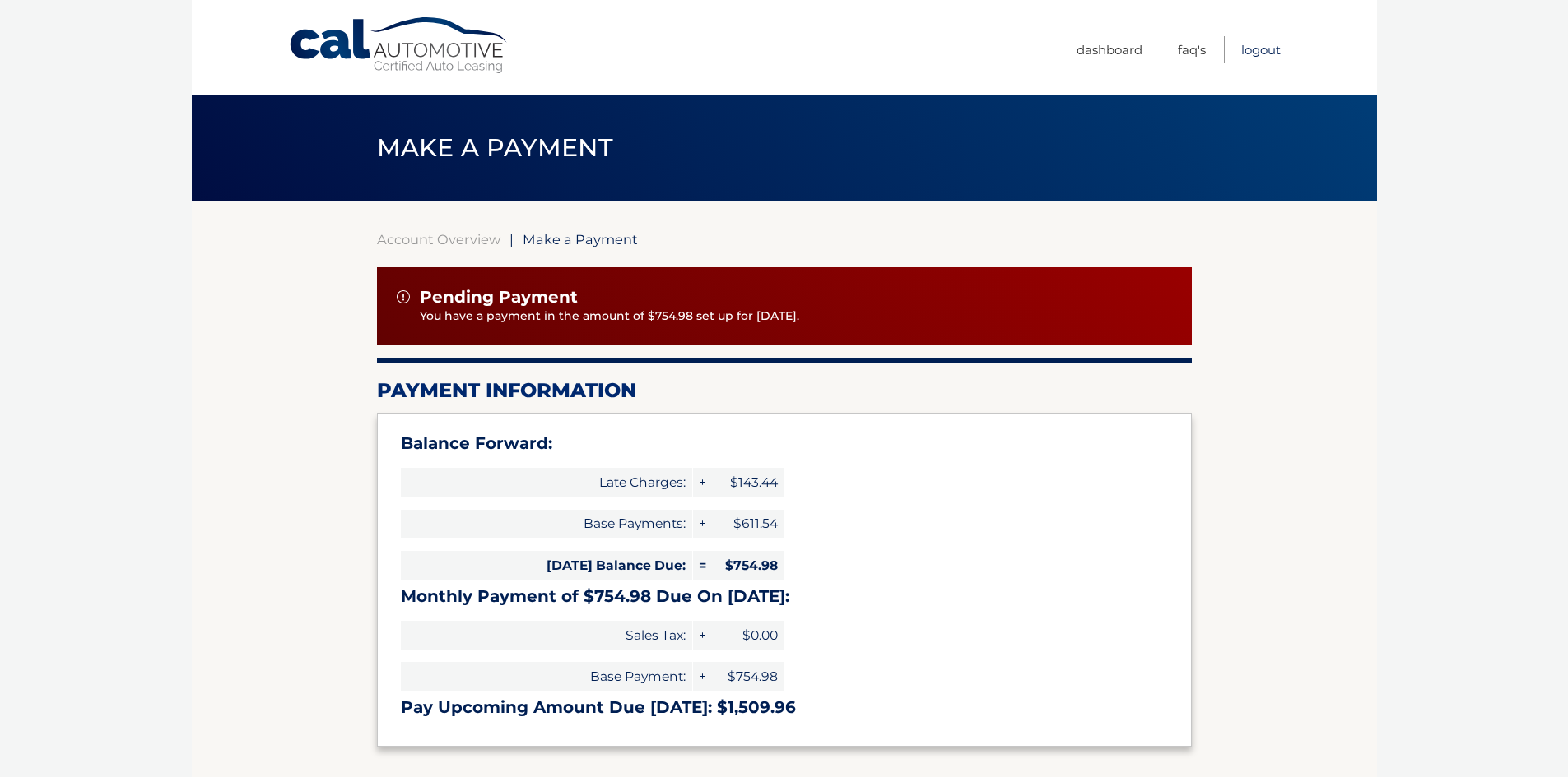
click at [1246, 53] on link "Logout" at bounding box center [1260, 50] width 39 height 28
